Goal: Find specific page/section

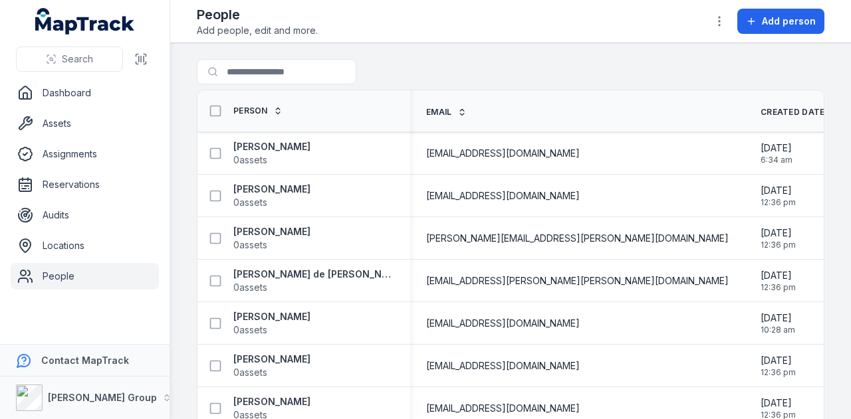
scroll to position [731, 0]
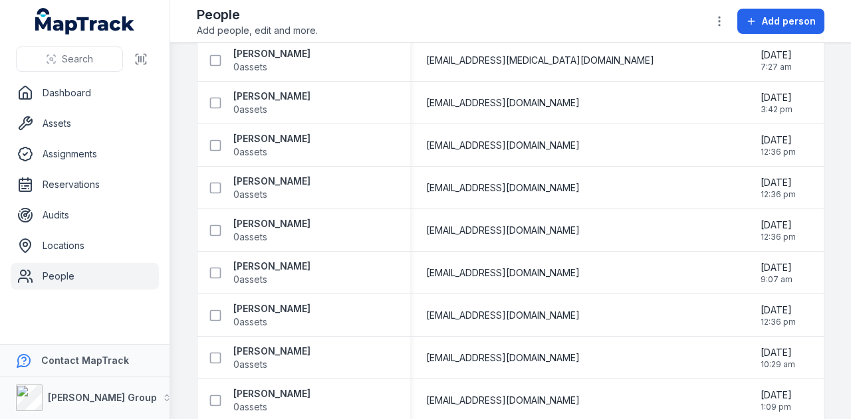
click at [245, 35] on span "Add people, edit and more." at bounding box center [257, 30] width 121 height 13
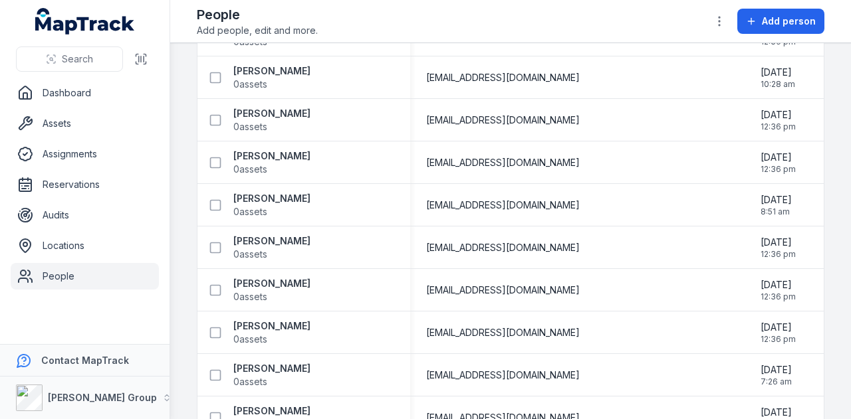
scroll to position [0, 0]
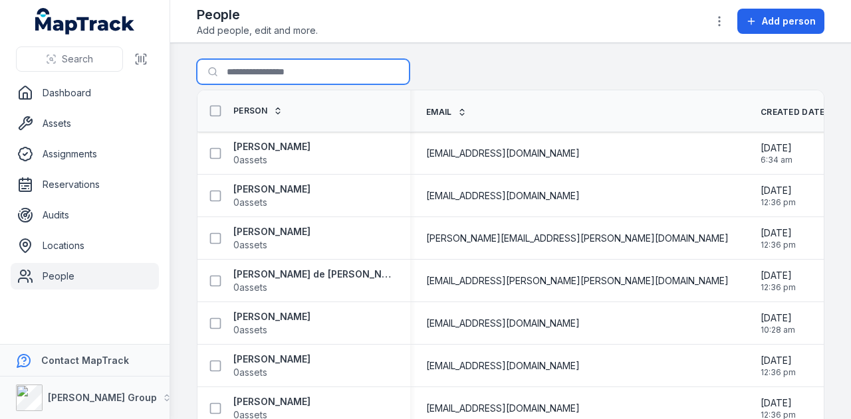
click at [293, 72] on input "Search for people" at bounding box center [303, 71] width 213 height 25
type input "**********"
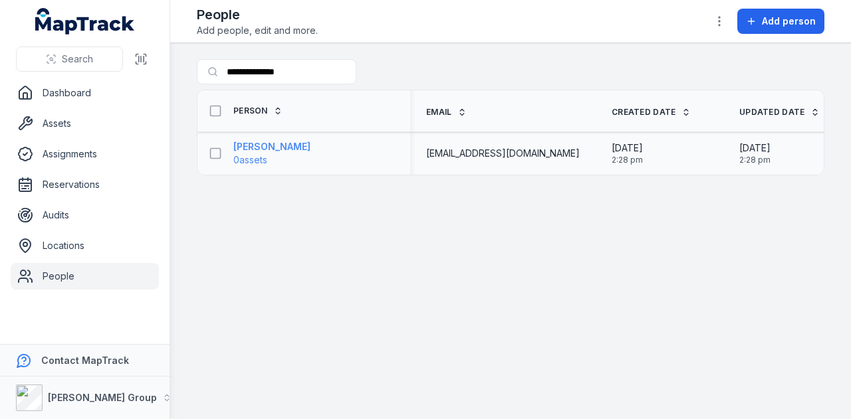
click at [285, 159] on span "0 assets" at bounding box center [271, 160] width 77 height 13
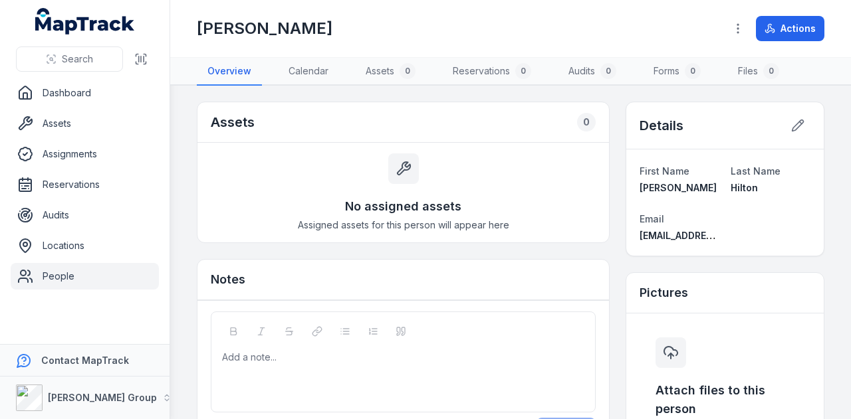
click at [75, 275] on link "People" at bounding box center [85, 276] width 148 height 27
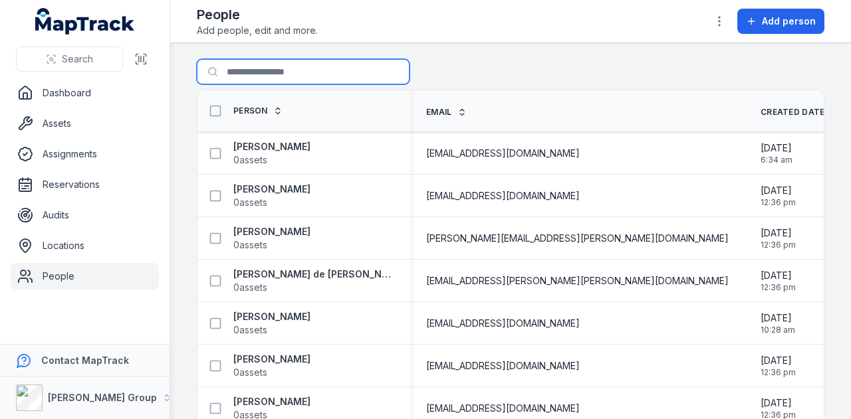
click at [284, 70] on input "Search for people" at bounding box center [303, 71] width 213 height 25
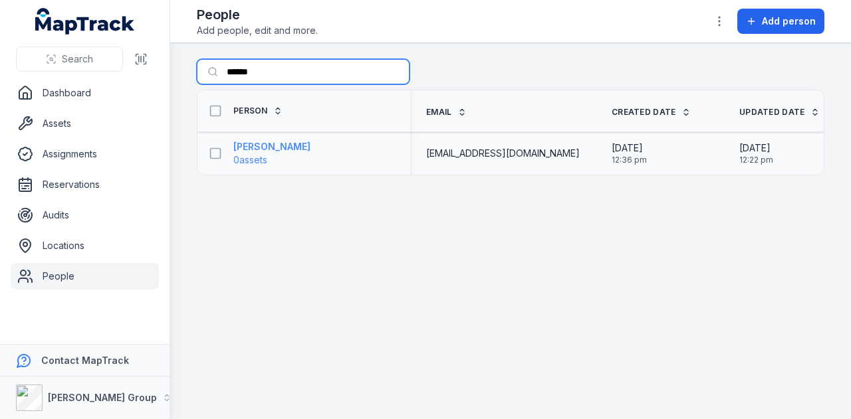
type input "******"
click at [283, 146] on strong "[PERSON_NAME]" at bounding box center [271, 146] width 77 height 13
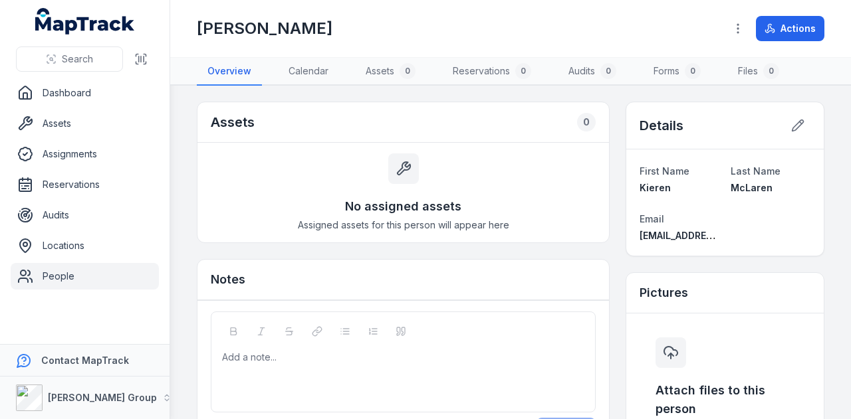
click at [65, 275] on link "People" at bounding box center [85, 276] width 148 height 27
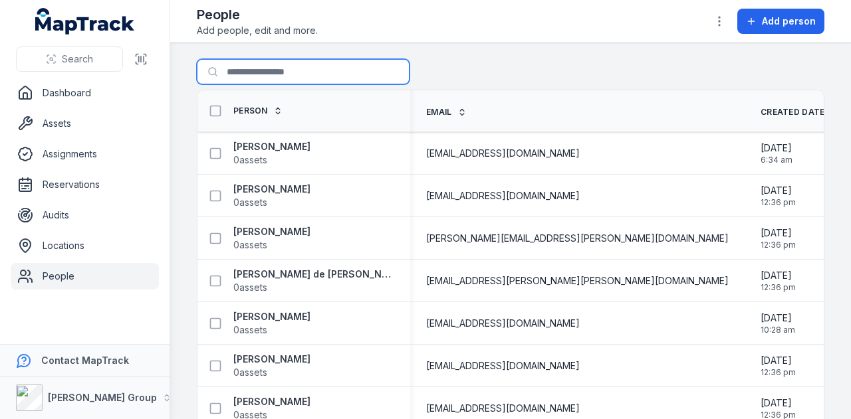
click at [326, 72] on input "Search for people" at bounding box center [303, 71] width 213 height 25
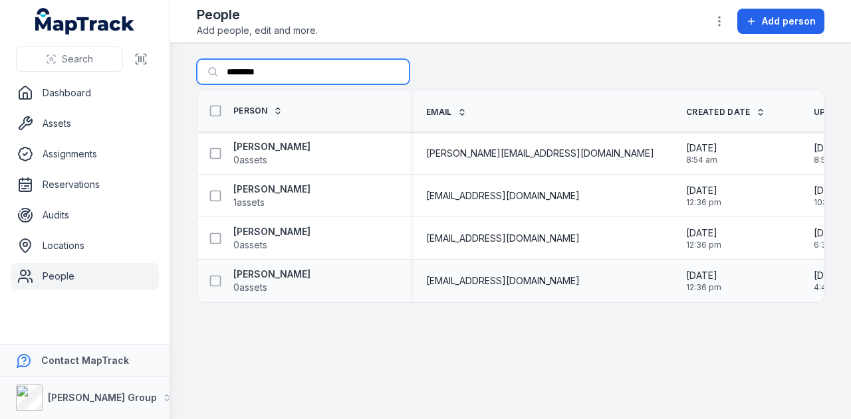
type input "*******"
click at [296, 294] on div "[PERSON_NAME] 0 assets" at bounding box center [303, 281] width 213 height 37
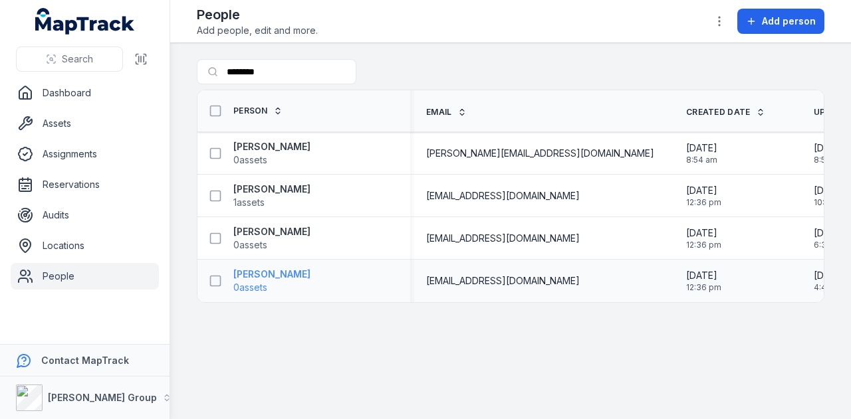
click at [294, 283] on span "0 assets" at bounding box center [271, 287] width 77 height 13
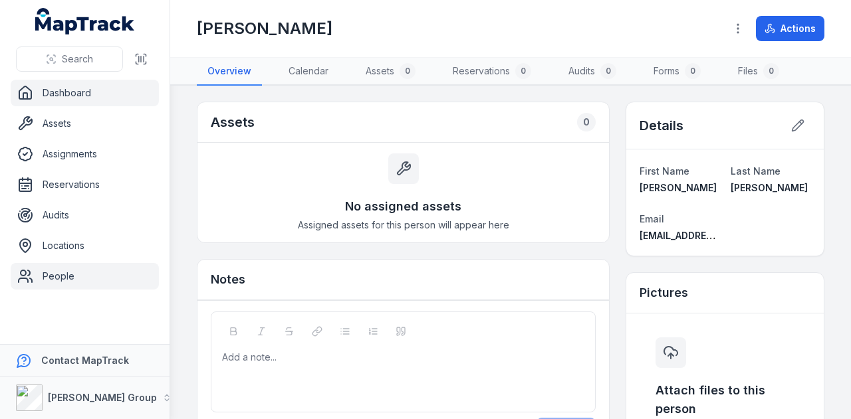
click at [82, 94] on link "Dashboard" at bounding box center [85, 93] width 148 height 27
